Goal: Task Accomplishment & Management: Use online tool/utility

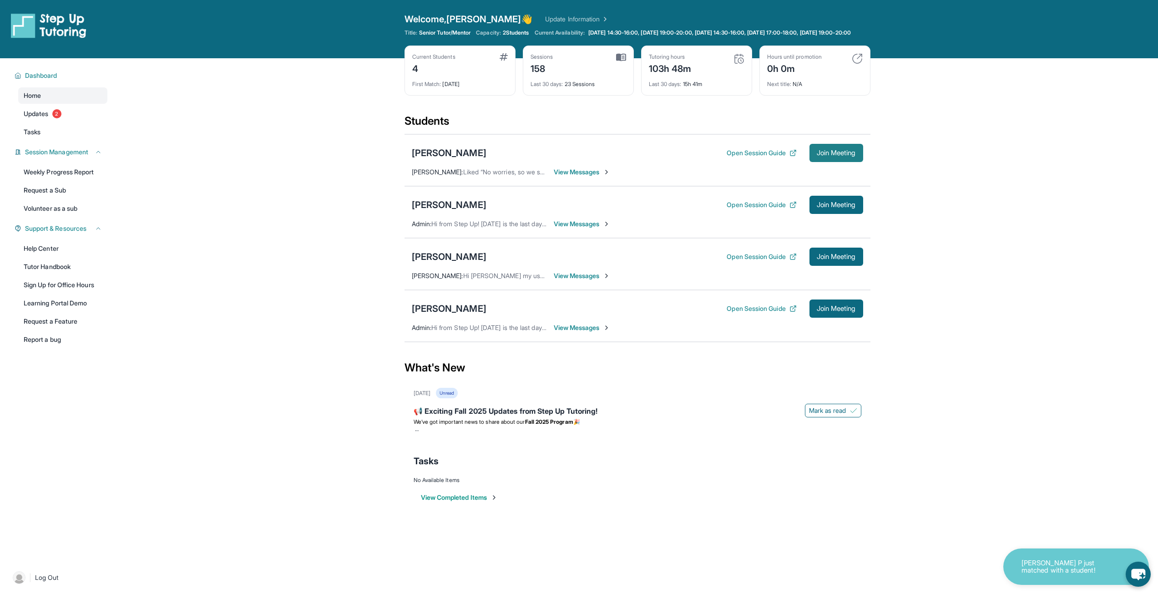
click at [827, 156] on span "Join Meeting" at bounding box center [836, 152] width 39 height 5
click at [68, 270] on link "Tutor Handbook" at bounding box center [62, 267] width 89 height 16
click at [839, 311] on span "Join Meeting" at bounding box center [836, 308] width 39 height 5
click at [835, 318] on button "Join Meeting" at bounding box center [837, 308] width 54 height 18
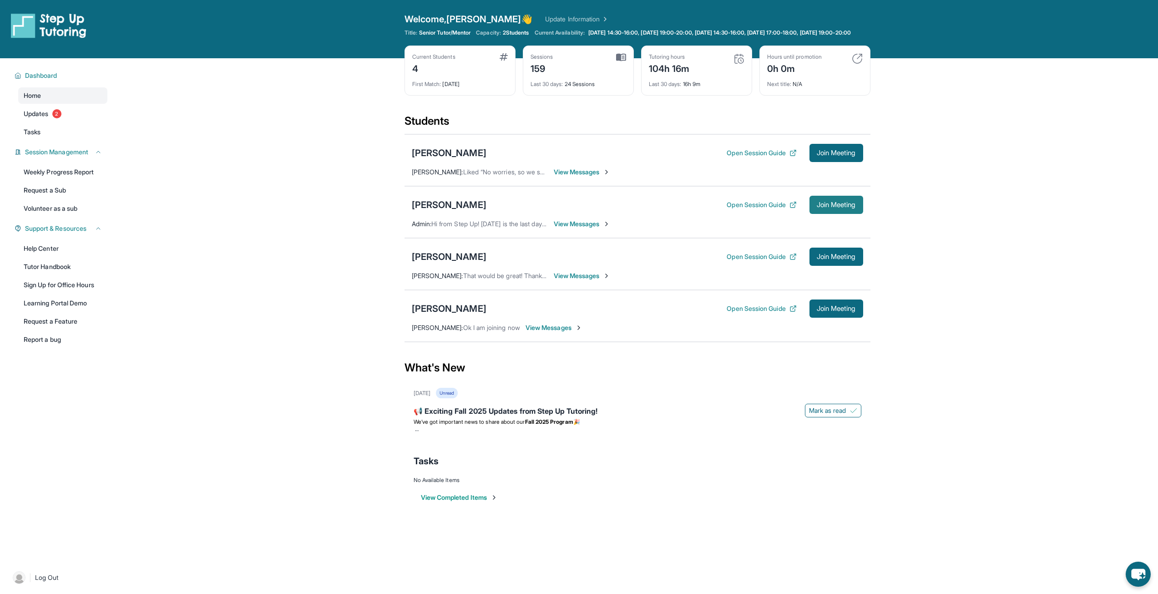
click at [811, 214] on button "Join Meeting" at bounding box center [837, 205] width 54 height 18
click at [466, 211] on div "[PERSON_NAME]" at bounding box center [449, 204] width 75 height 13
click at [825, 311] on span "Join Meeting" at bounding box center [836, 308] width 39 height 5
